Goal: Transaction & Acquisition: Purchase product/service

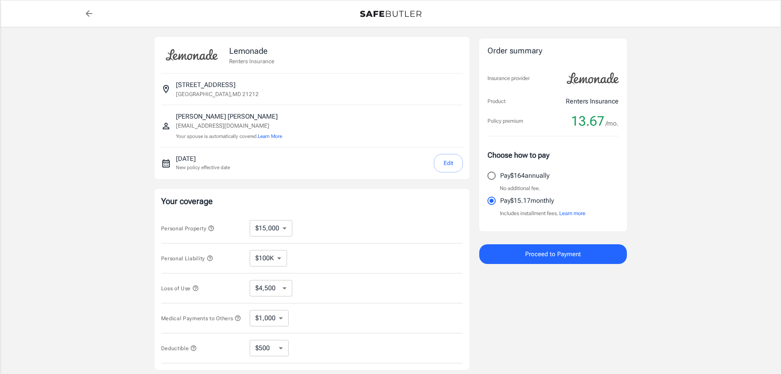
select select "15000"
select select "500"
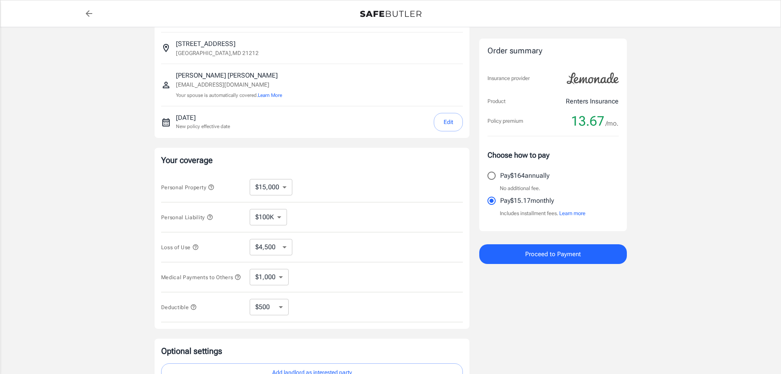
click at [279, 187] on select "$10,000 $15,000 $20,000 $25,000 $30,000 $40,000 $50,000 $100K $150K $200K $250K" at bounding box center [271, 187] width 43 height 16
select select "30000"
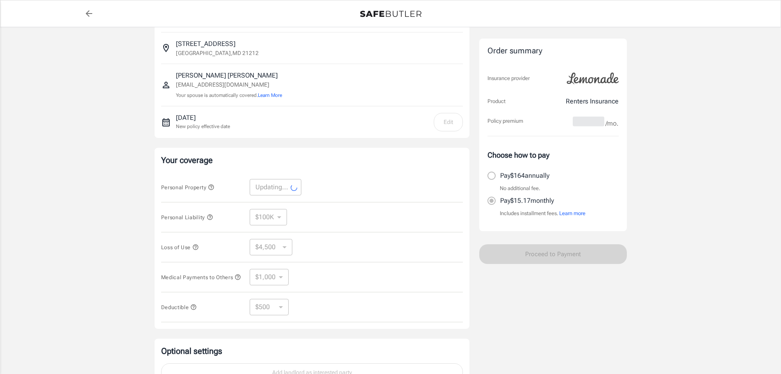
select select "30000"
select select "9000"
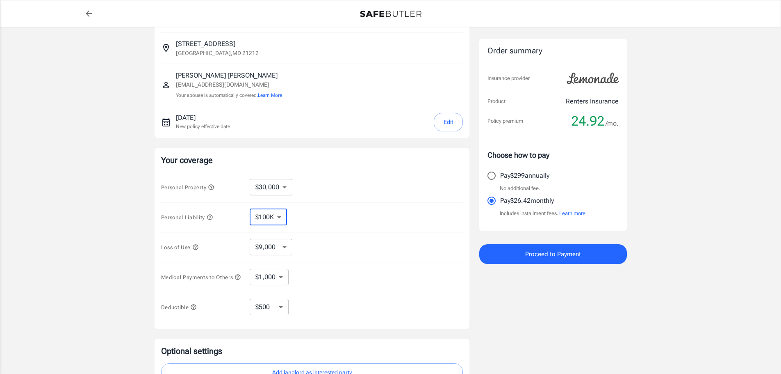
click at [280, 217] on select "$100K $200K $300K $400K $500K" at bounding box center [268, 217] width 37 height 16
click at [328, 213] on div "Personal Liability $100K $200K $300K $400K $500K ​" at bounding box center [312, 217] width 302 height 30
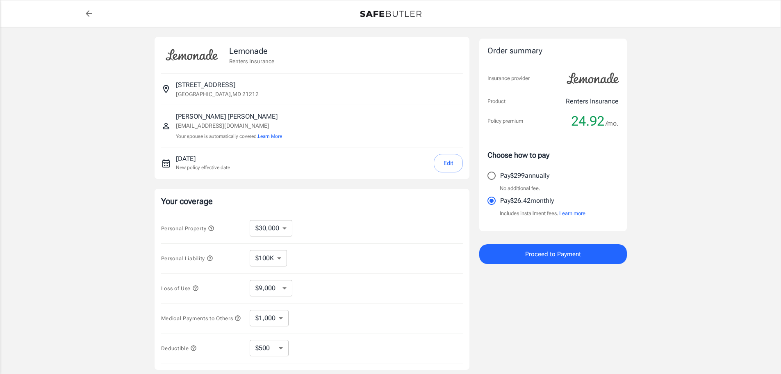
select select "30000"
select select "500"
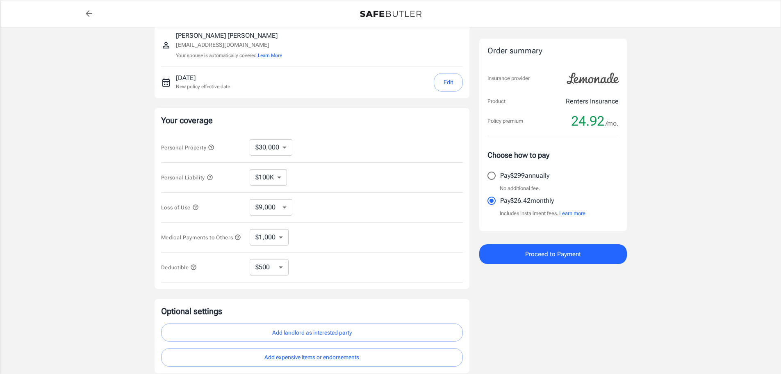
scroll to position [82, 0]
click at [282, 143] on select "$10,000 $15,000 $20,000 $25,000 $30,000 $40,000 $50,000 $100K $150K $200K $250K" at bounding box center [271, 146] width 43 height 16
select select "10000"
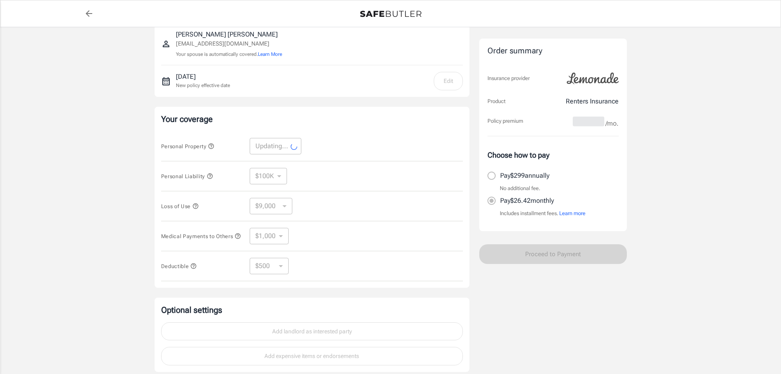
select select "10000"
select select "3000"
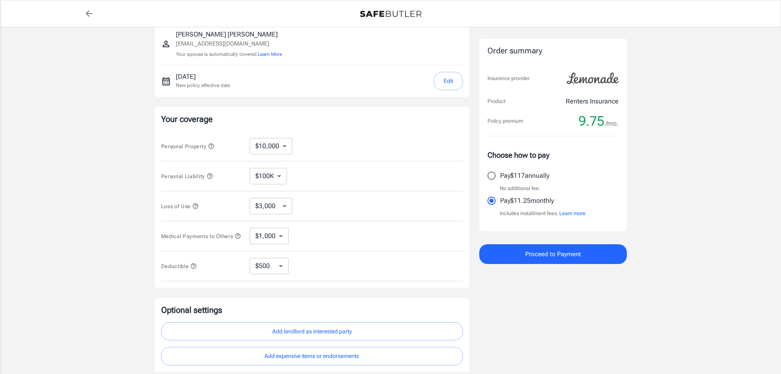
click at [285, 144] on select "$10,000 $15,000 $20,000 $25,000 $30,000 $40,000 $50,000 $100K $150K $200K $250K" at bounding box center [271, 146] width 43 height 16
select select "20000"
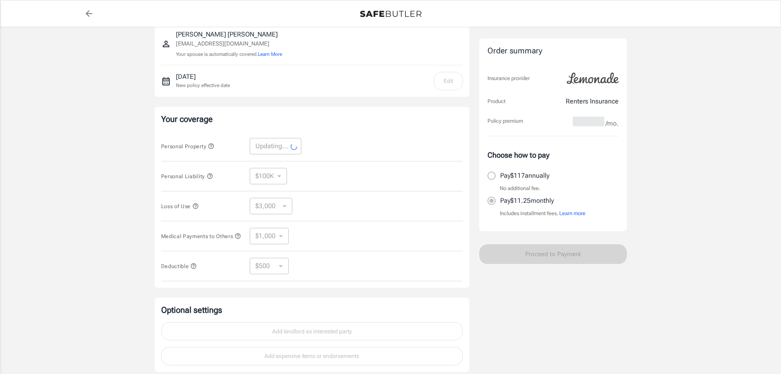
select select "20000"
select select "6000"
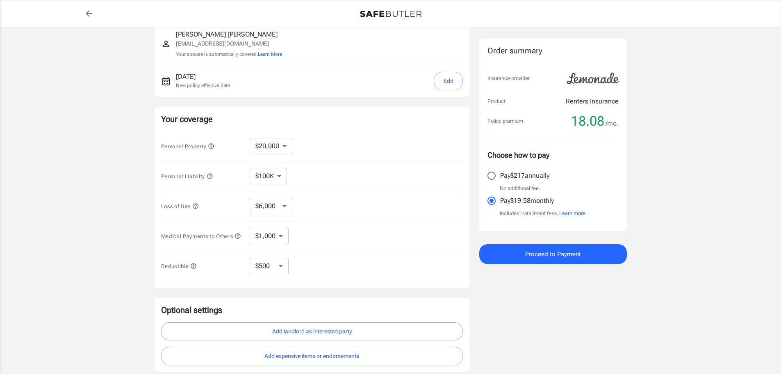
click at [284, 148] on select "$10,000 $15,000 $20,000 $25,000 $30,000 $40,000 $50,000 $100K $150K $200K $250K" at bounding box center [271, 146] width 43 height 16
select select "15000"
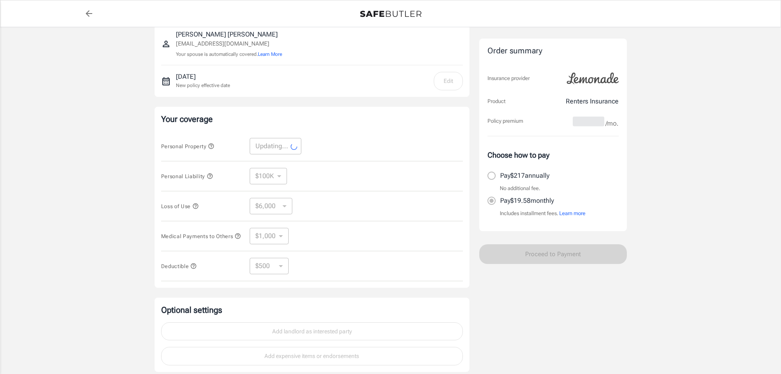
select select "15000"
select select "4500"
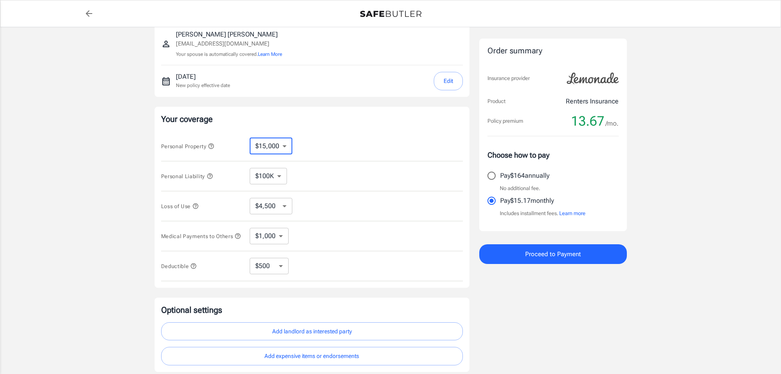
click at [283, 149] on select "$10,000 $15,000 $20,000 $25,000 $30,000 $40,000 $50,000 $100K $150K $200K $250K" at bounding box center [271, 146] width 43 height 16
select select "20000"
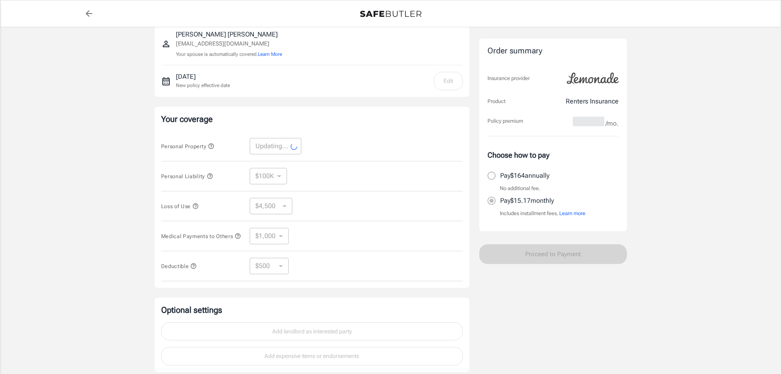
select select "20000"
select select "6000"
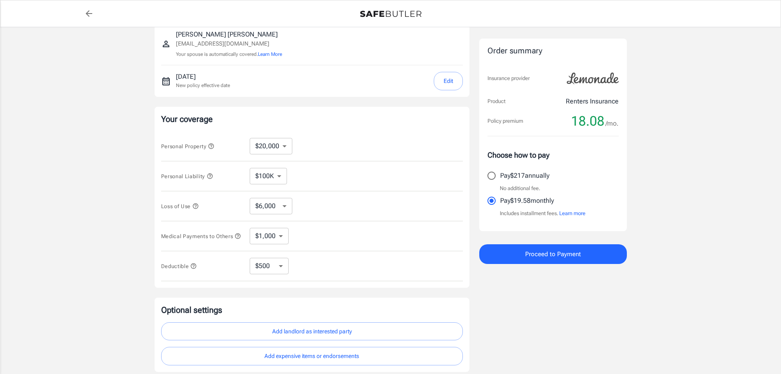
click at [281, 269] on select "$250 $500 $1,000 $2,500" at bounding box center [269, 265] width 39 height 16
select select "250"
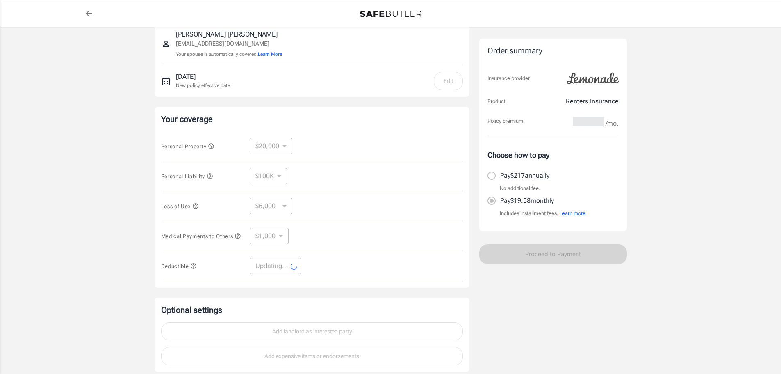
select select "250"
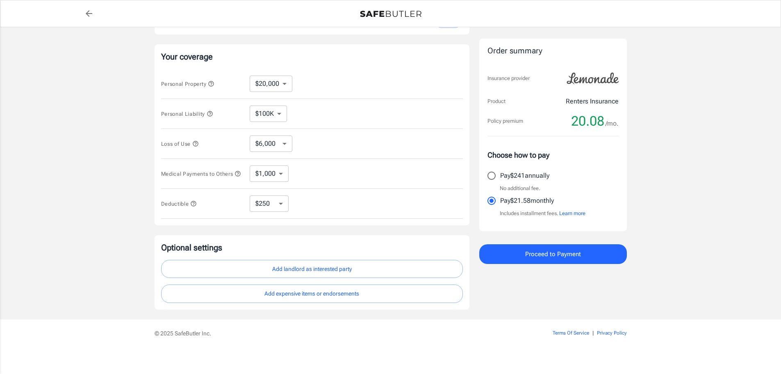
scroll to position [150, 0]
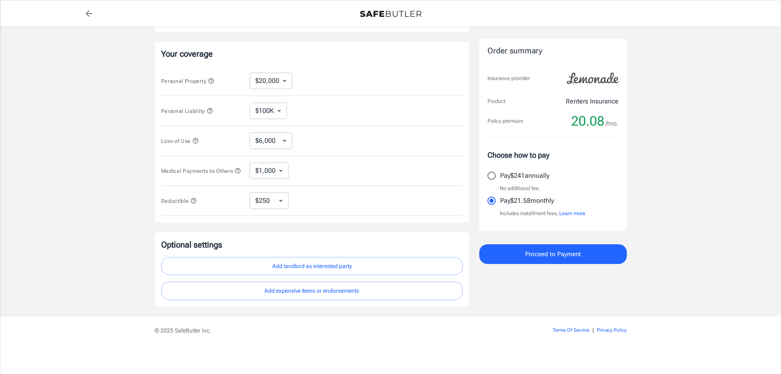
click at [375, 267] on button "Add landlord as interested party" at bounding box center [312, 266] width 302 height 18
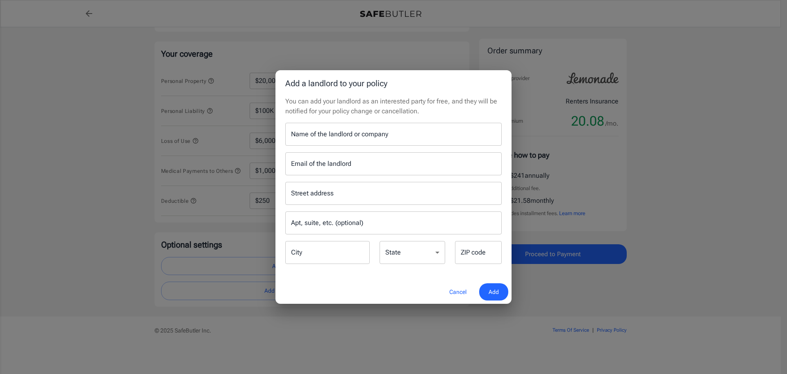
click at [335, 136] on input "Name of the landlord or company" at bounding box center [393, 134] width 216 height 23
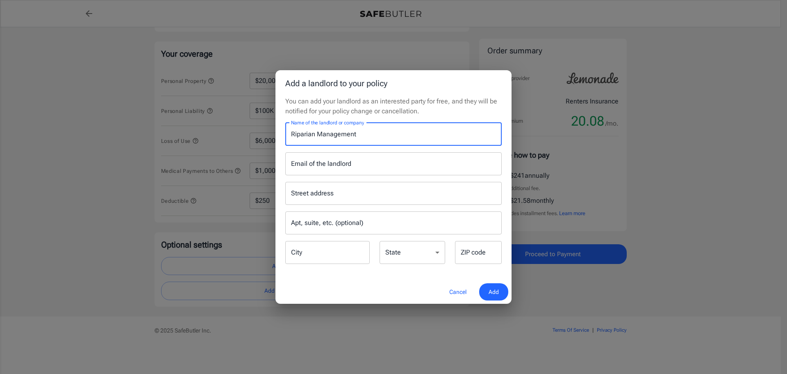
type input "Riparian Management"
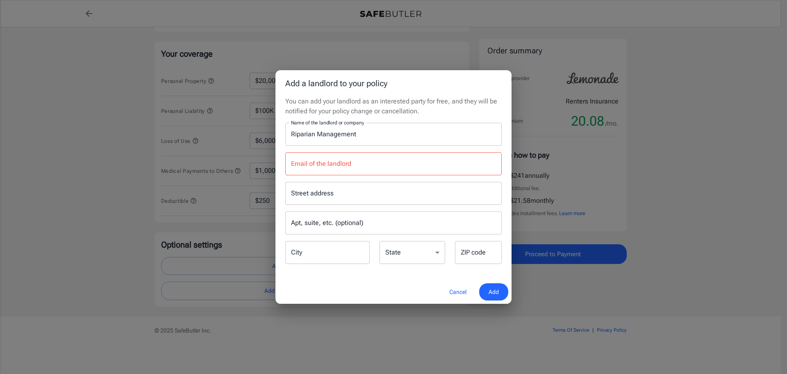
click at [439, 286] on div "Cancel Add" at bounding box center [394, 292] width 236 height 24
click at [370, 171] on input "Email of the landlord" at bounding box center [393, 163] width 216 height 23
click at [457, 290] on button "Cancel" at bounding box center [458, 292] width 36 height 18
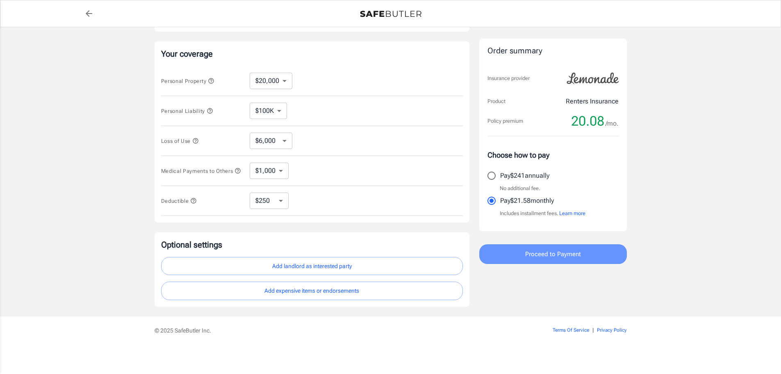
click at [526, 246] on button "Proceed to Payment" at bounding box center [553, 254] width 148 height 20
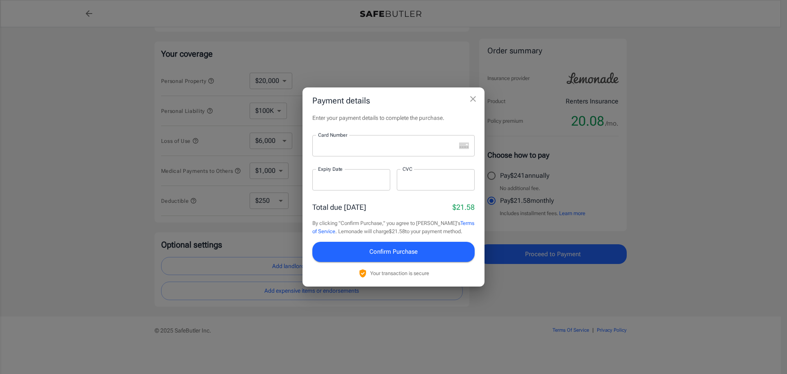
click at [666, 292] on div "Payment details Enter your payment details to complete the purchase. Card Numbe…" at bounding box center [393, 187] width 787 height 374
click at [544, 275] on div "Payment details Enter your payment details to complete the purchase. Card Numbe…" at bounding box center [393, 187] width 787 height 374
click at [473, 96] on icon "close" at bounding box center [473, 99] width 10 height 10
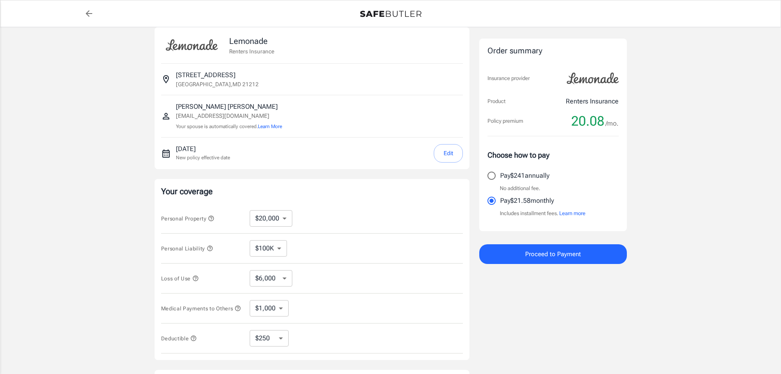
scroll to position [0, 0]
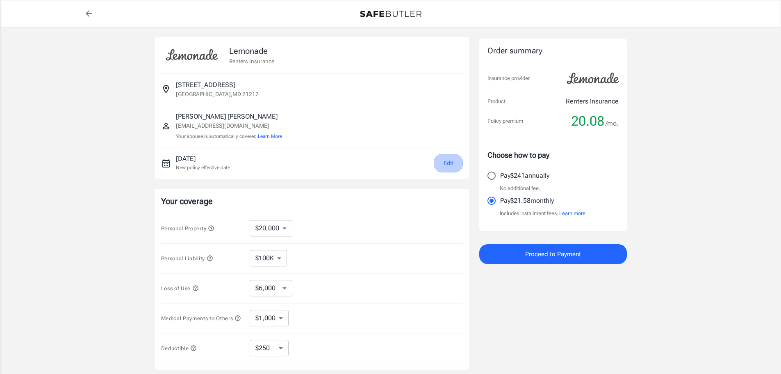
click at [448, 164] on button "Edit" at bounding box center [448, 163] width 29 height 18
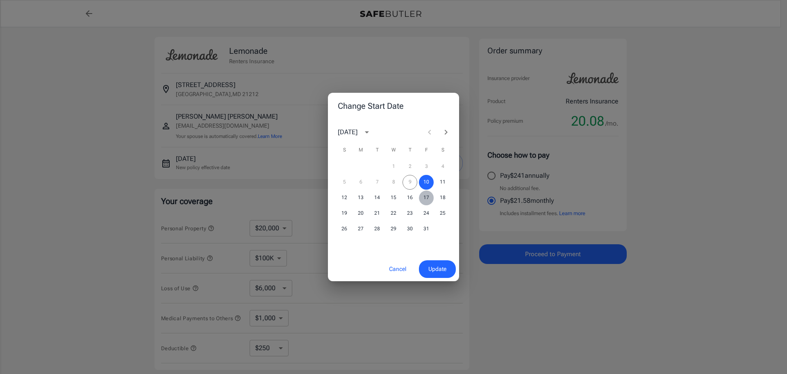
click at [427, 194] on button "17" at bounding box center [426, 197] width 15 height 15
click at [433, 270] on span "Update" at bounding box center [437, 269] width 18 height 10
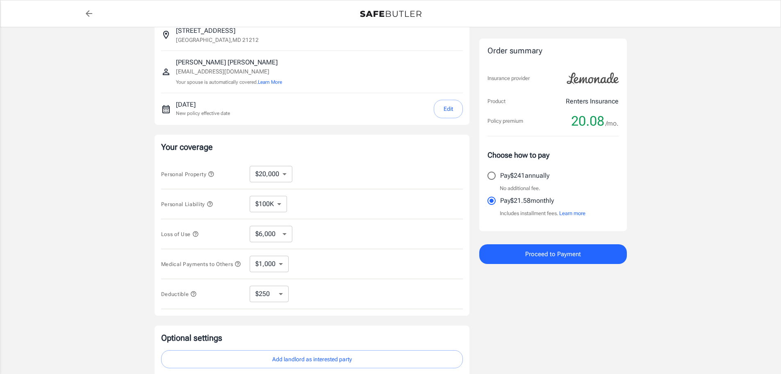
scroll to position [150, 0]
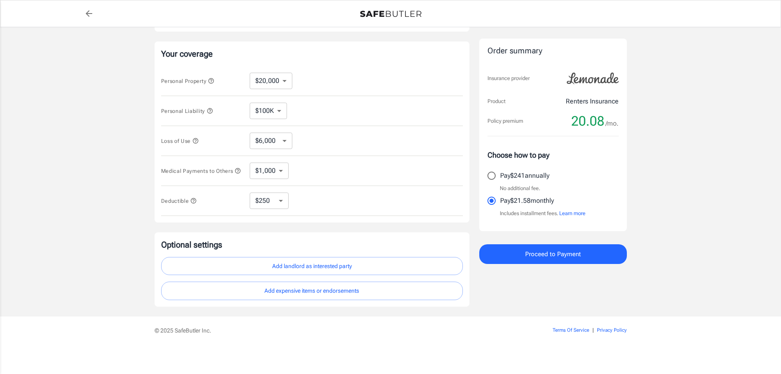
click at [545, 249] on span "Proceed to Payment" at bounding box center [553, 253] width 56 height 11
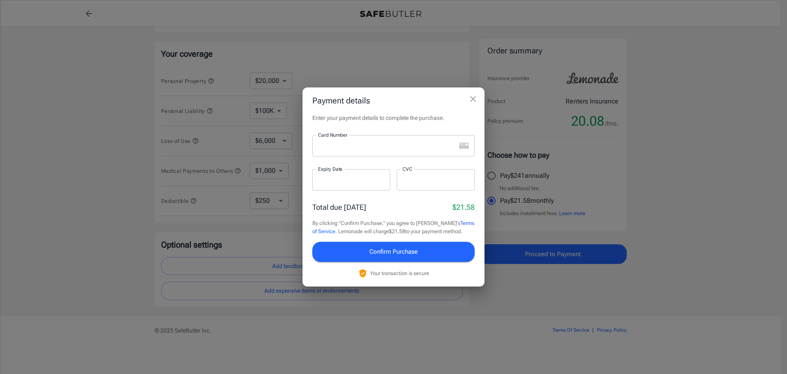
click at [363, 141] on div at bounding box center [384, 145] width 144 height 21
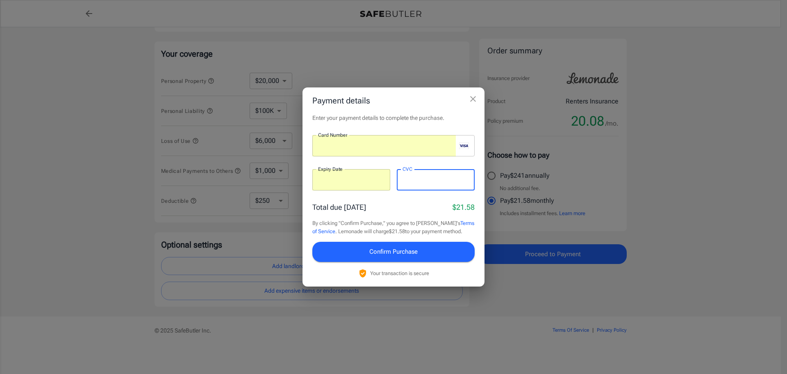
click at [402, 251] on span "Confirm Purchase" at bounding box center [393, 251] width 48 height 11
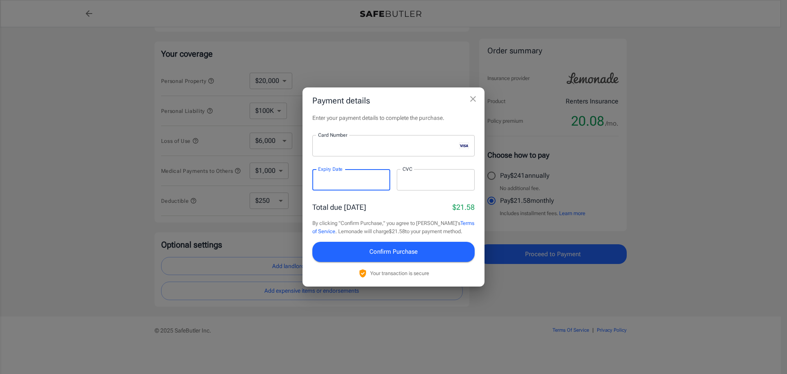
click at [384, 251] on span "Confirm Purchase" at bounding box center [393, 251] width 48 height 11
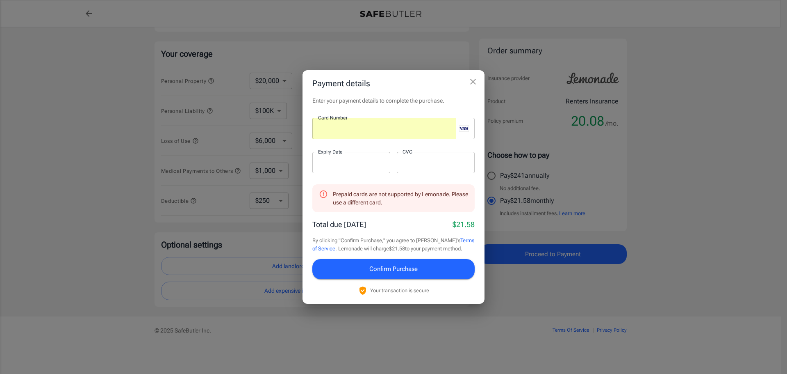
drag, startPoint x: 431, startPoint y: 167, endPoint x: 325, endPoint y: 157, distance: 107.1
click at [325, 157] on div "Card Number Card Number ​ Expiry Date Expiry Date ​ CVC CVC ​" at bounding box center [393, 150] width 162 height 65
click at [394, 133] on div at bounding box center [384, 128] width 144 height 21
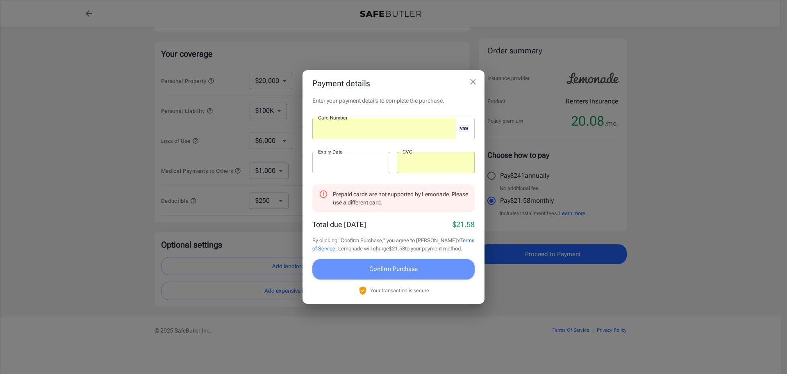
click at [387, 269] on span "Confirm Purchase" at bounding box center [393, 268] width 48 height 11
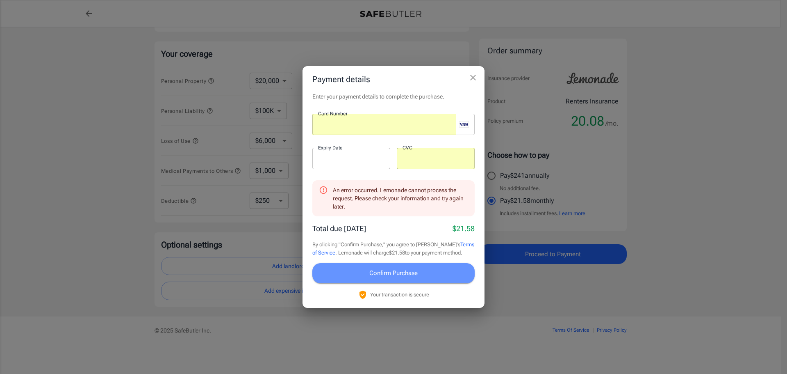
click at [385, 270] on span "Confirm Purchase" at bounding box center [393, 272] width 48 height 11
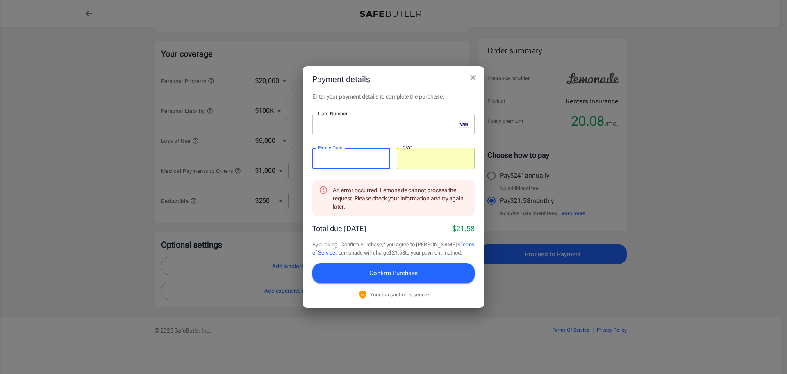
drag, startPoint x: 395, startPoint y: 164, endPoint x: 339, endPoint y: 166, distance: 55.4
click at [344, 166] on div "Card Number Card Number ​ Expiry Date Expiry Date ​ CVC CVC ​" at bounding box center [393, 146] width 162 height 65
click at [396, 221] on div "An error occurred. Lemonade cannot process the request. Please check your infor…" at bounding box center [393, 239] width 162 height 119
click at [387, 272] on span "Confirm Purchase" at bounding box center [393, 272] width 48 height 11
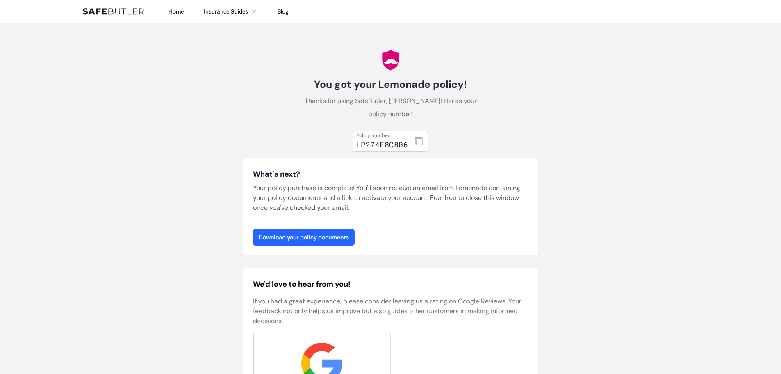
click at [326, 235] on link "Download your policy documents" at bounding box center [304, 237] width 102 height 16
click at [725, 182] on body "Home Insurance Guides Renters Insurance Blog" at bounding box center [390, 326] width 781 height 652
click at [419, 141] on icon "button" at bounding box center [419, 141] width 8 height 8
click at [633, 255] on body "Home Insurance Guides Renters Insurance Blog" at bounding box center [390, 326] width 781 height 652
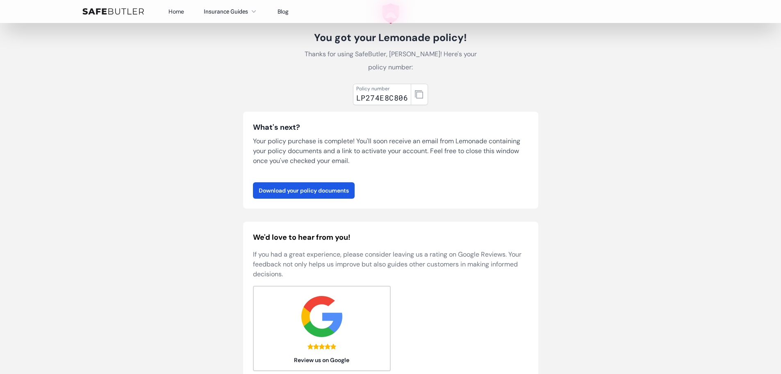
scroll to position [164, 0]
